Goal: Complete application form

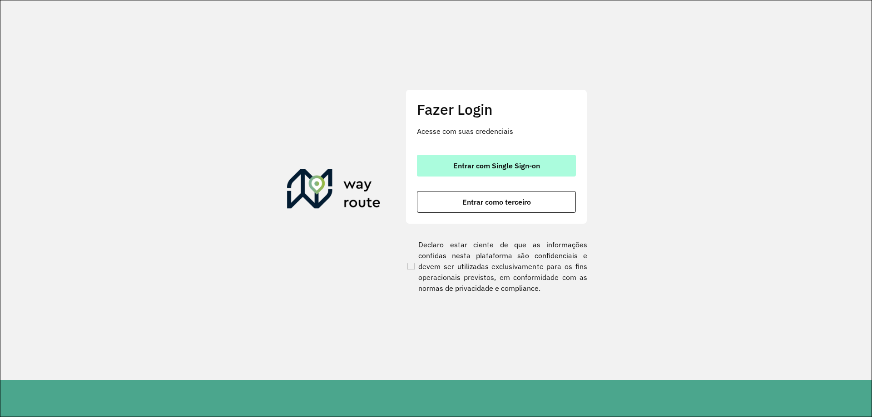
click at [489, 163] on span "Entrar com Single Sign-on" at bounding box center [496, 165] width 87 height 7
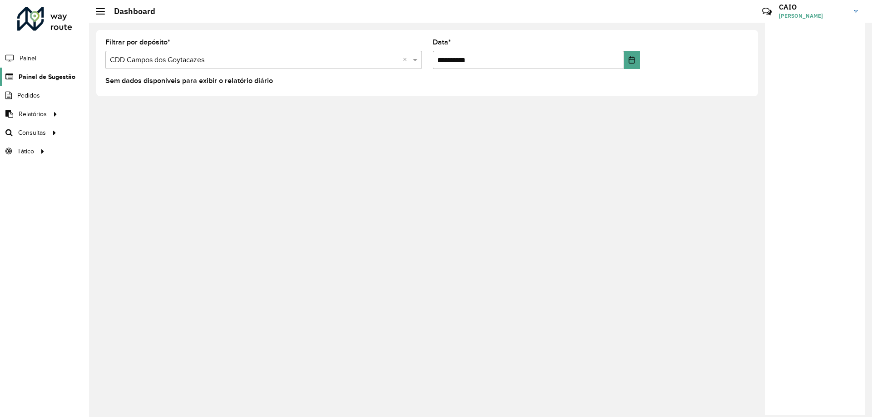
click at [47, 76] on span "Painel de Sugestão" at bounding box center [47, 77] width 57 height 10
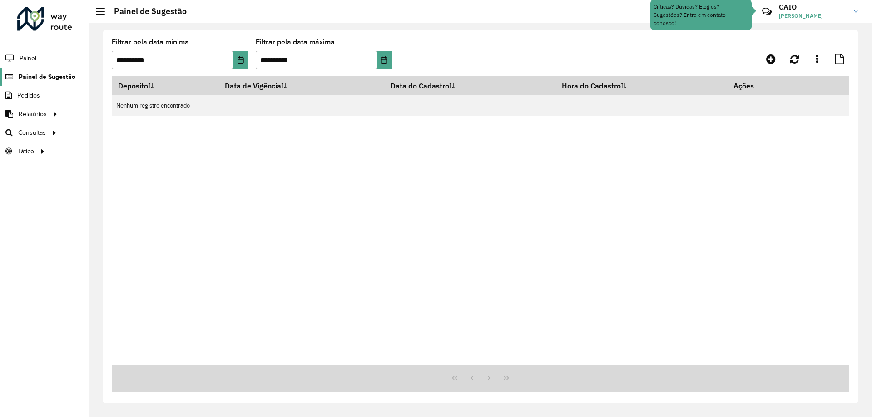
click at [36, 76] on span "Painel de Sugestão" at bounding box center [47, 77] width 57 height 10
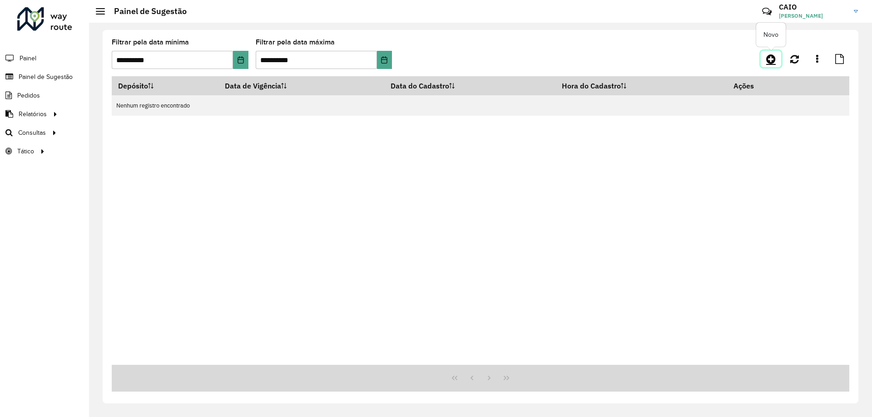
click at [770, 58] on icon at bounding box center [771, 59] width 10 height 11
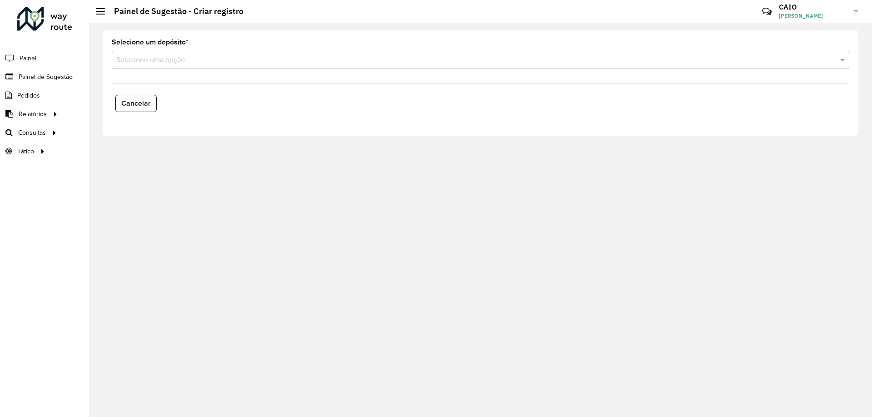
click at [173, 62] on input "text" at bounding box center [471, 60] width 710 height 11
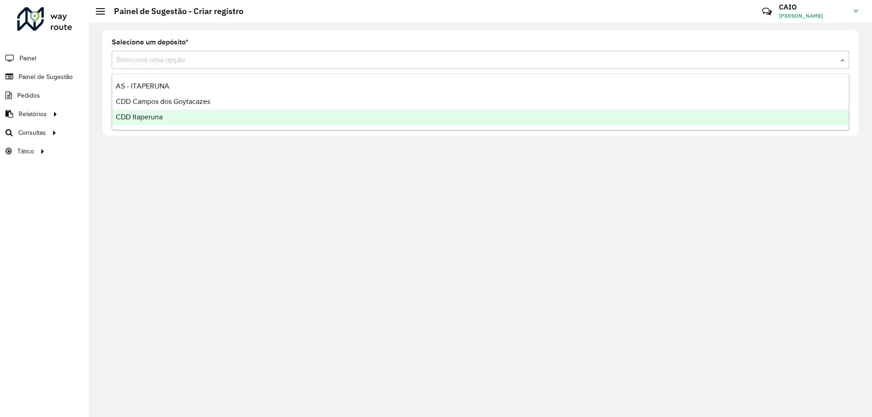
click at [164, 115] on div "CDD Itaperuna" at bounding box center [480, 116] width 736 height 15
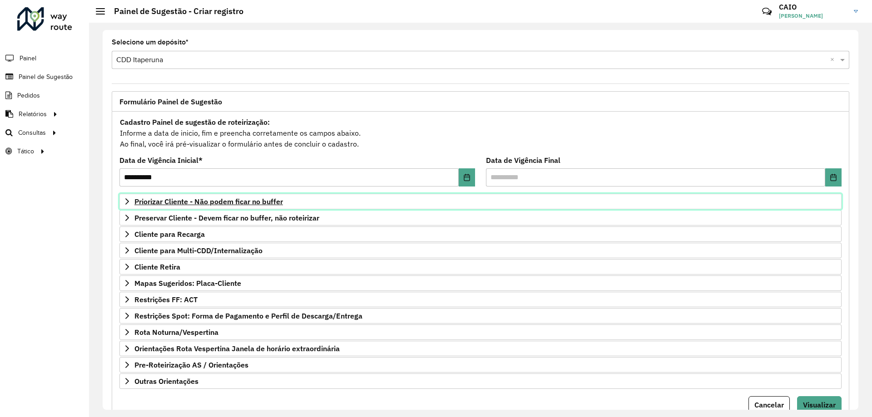
click at [203, 203] on span "Priorizar Cliente - Não podem ficar no buffer" at bounding box center [208, 201] width 148 height 7
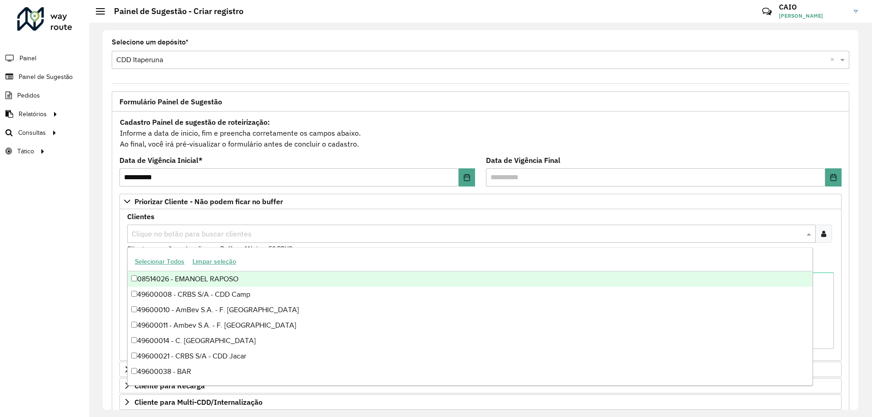
click at [208, 229] on input "text" at bounding box center [466, 234] width 675 height 11
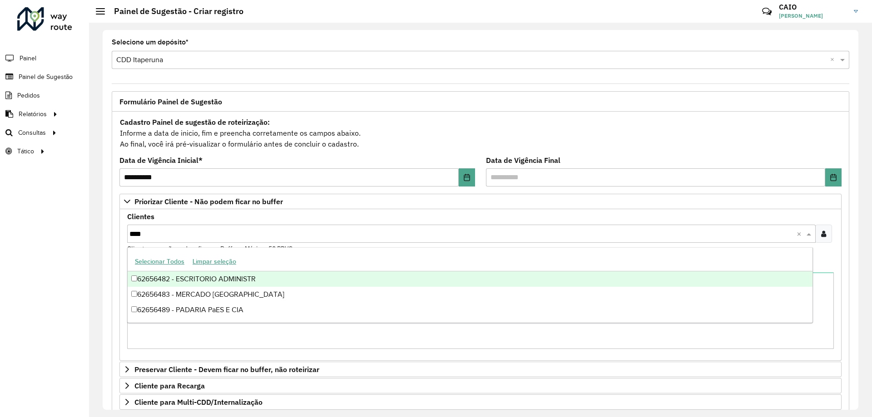
type input "*****"
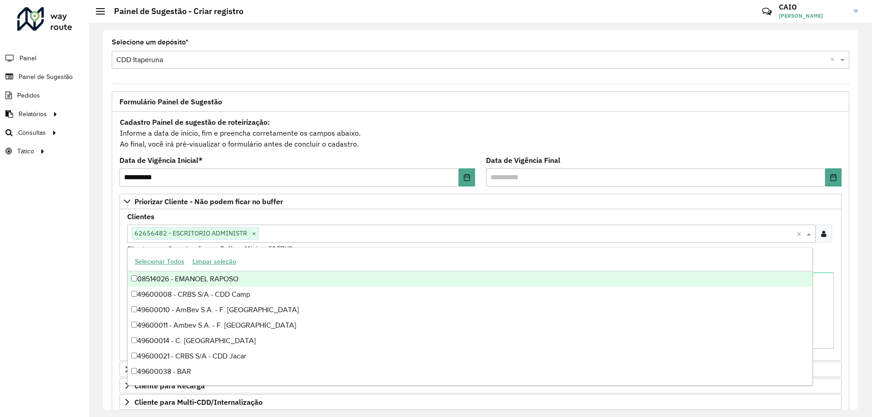
click at [843, 253] on div "**********" at bounding box center [480, 344] width 737 height 465
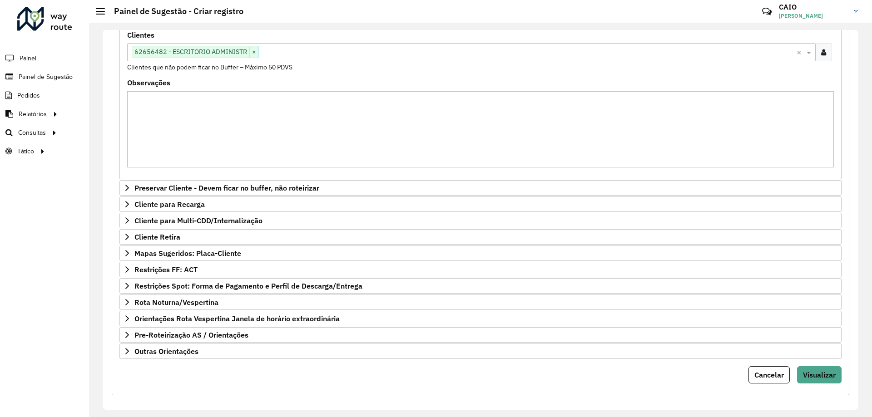
scroll to position [187, 0]
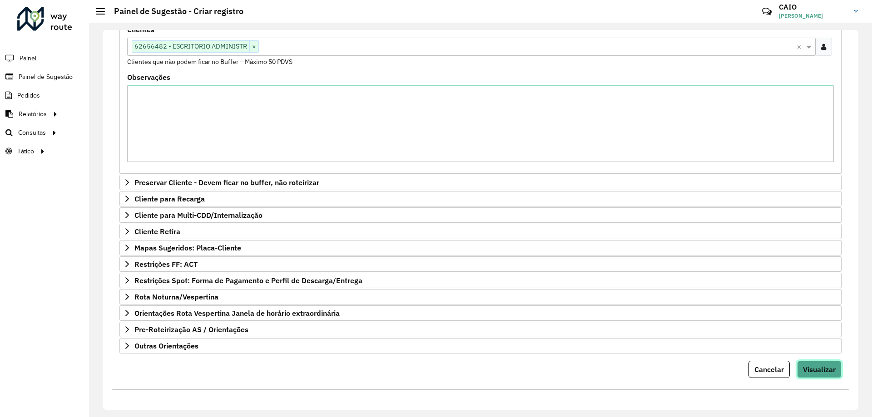
click at [817, 368] on span "Visualizar" at bounding box center [819, 369] width 33 height 9
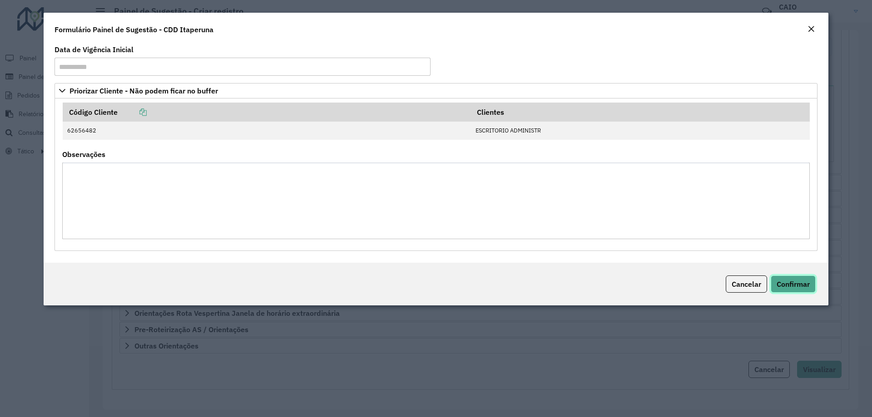
click at [797, 282] on span "Confirmar" at bounding box center [792, 284] width 33 height 9
